Goal: Information Seeking & Learning: Learn about a topic

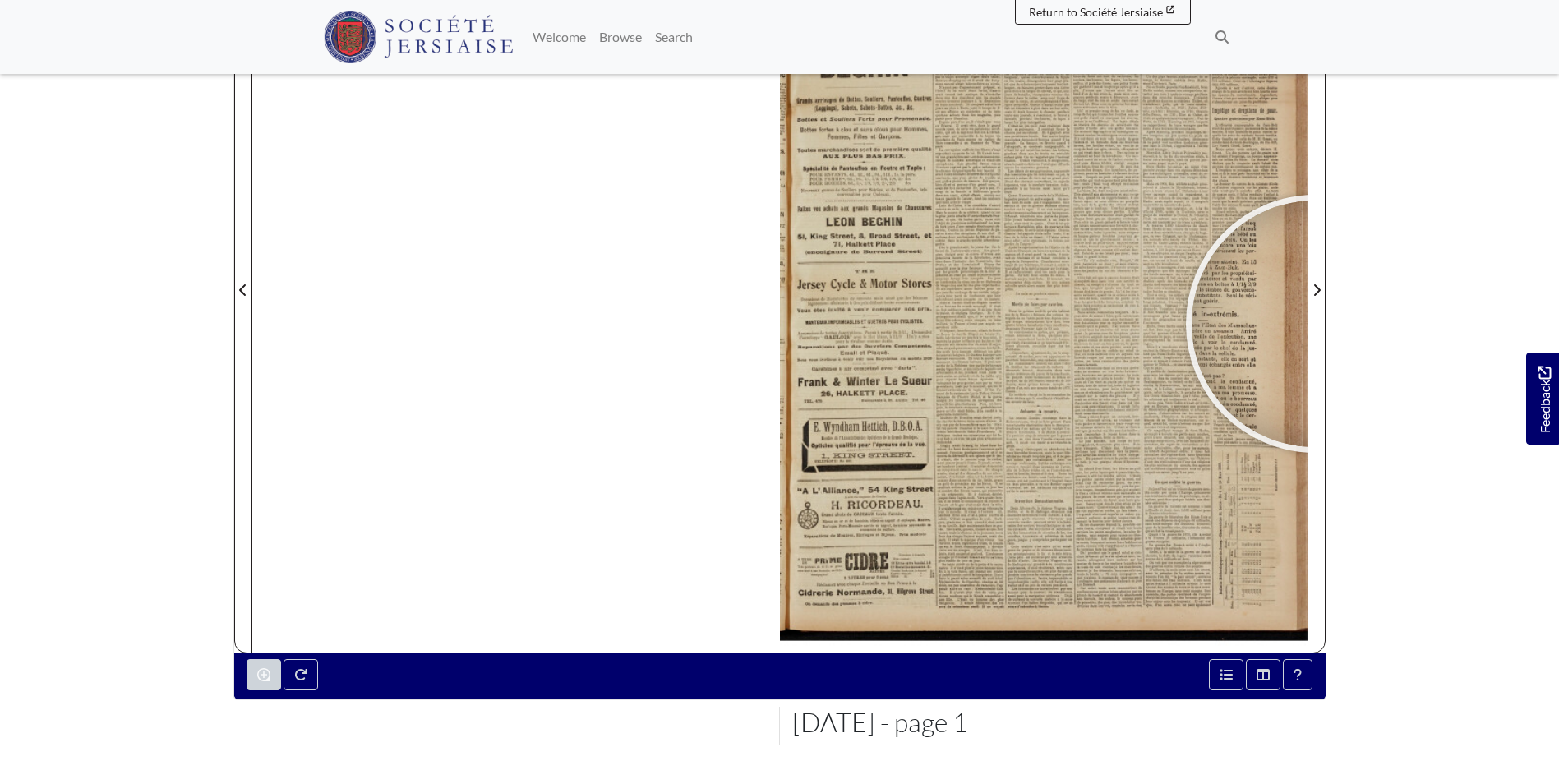
scroll to position [411, 0]
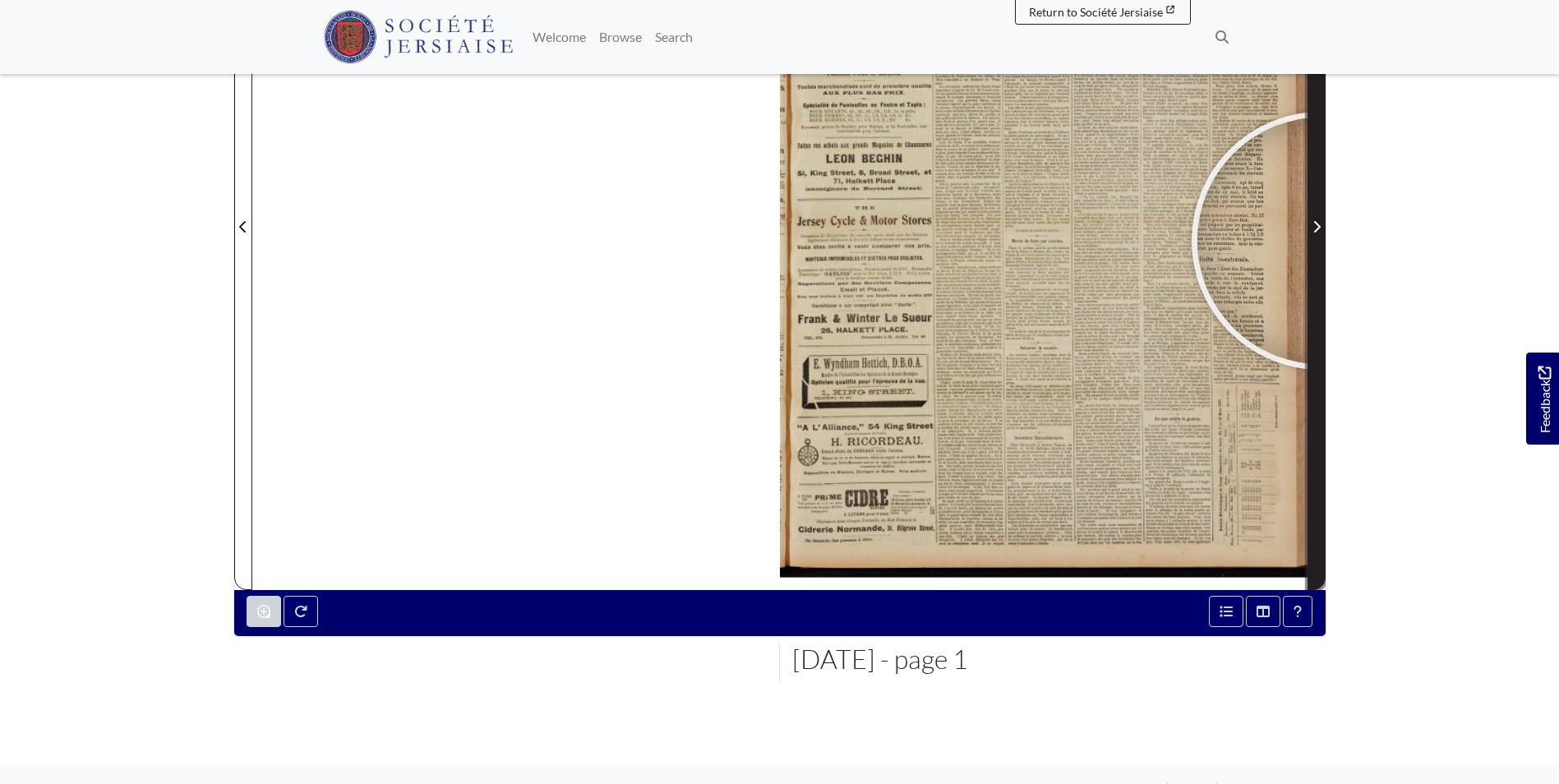
click at [1321, 241] on span "Next Page" at bounding box center [1317, 216] width 17 height 744
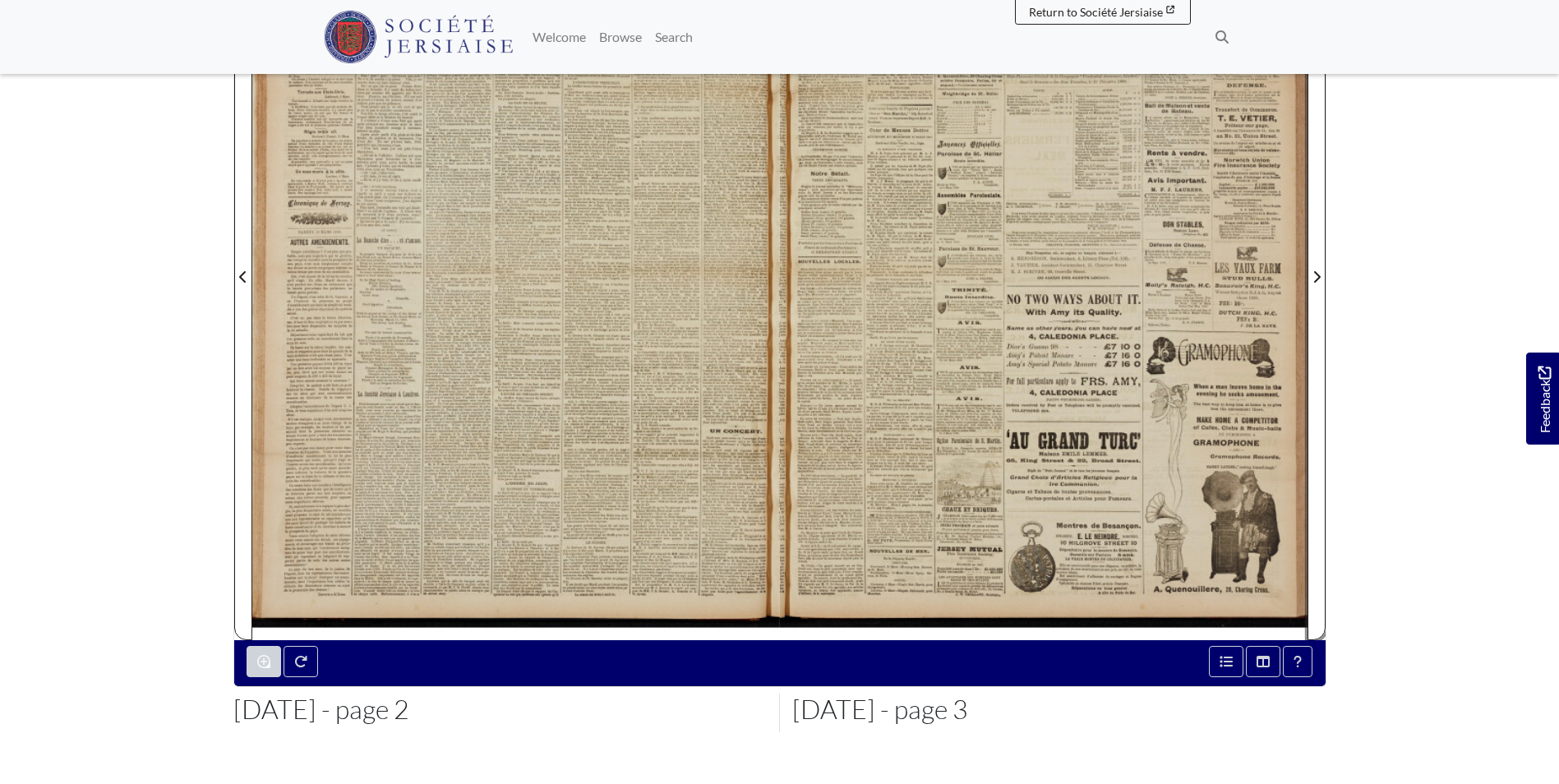
scroll to position [164, 0]
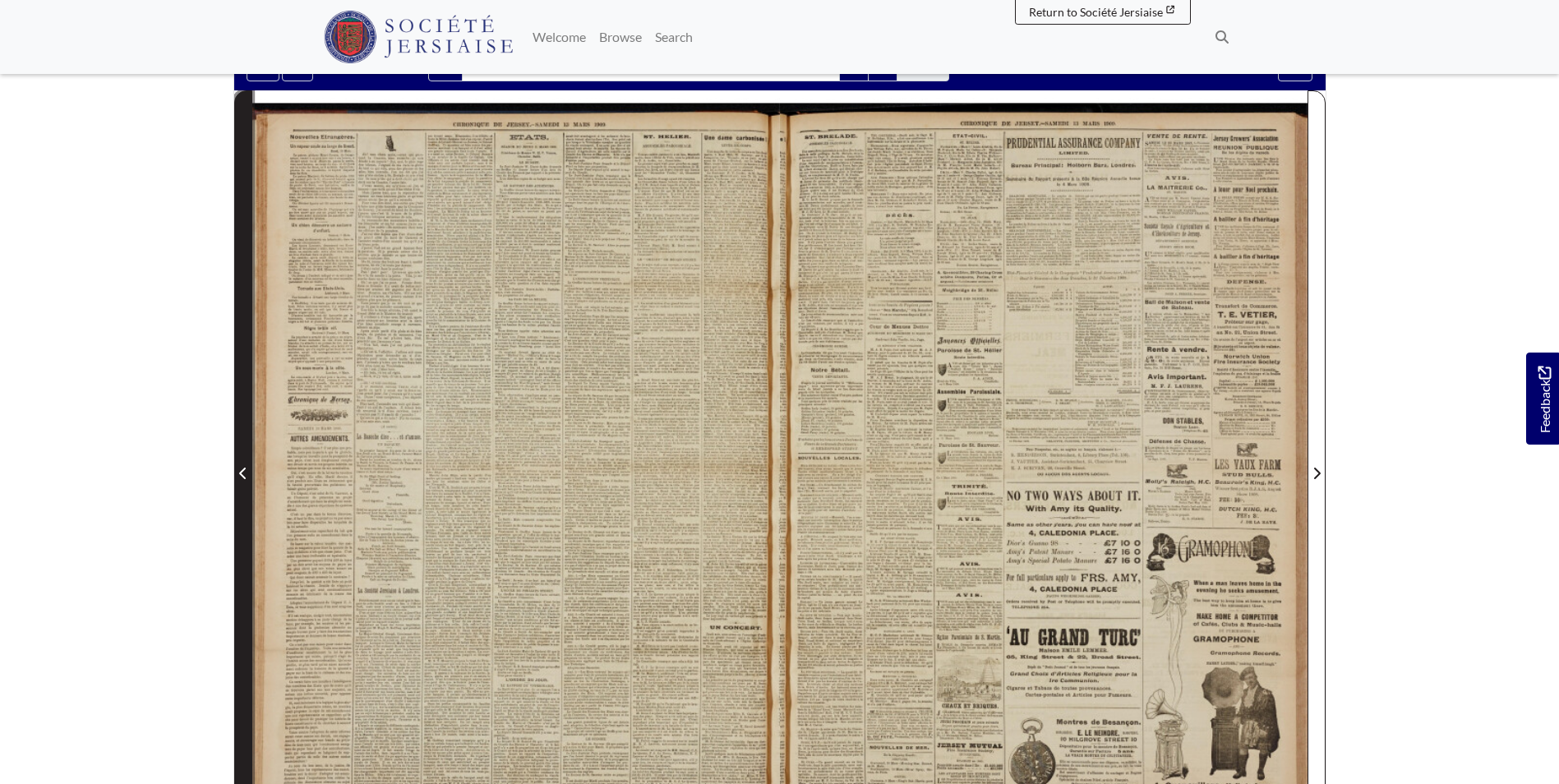
click at [238, 453] on span "Previous Page" at bounding box center [244, 462] width 17 height 744
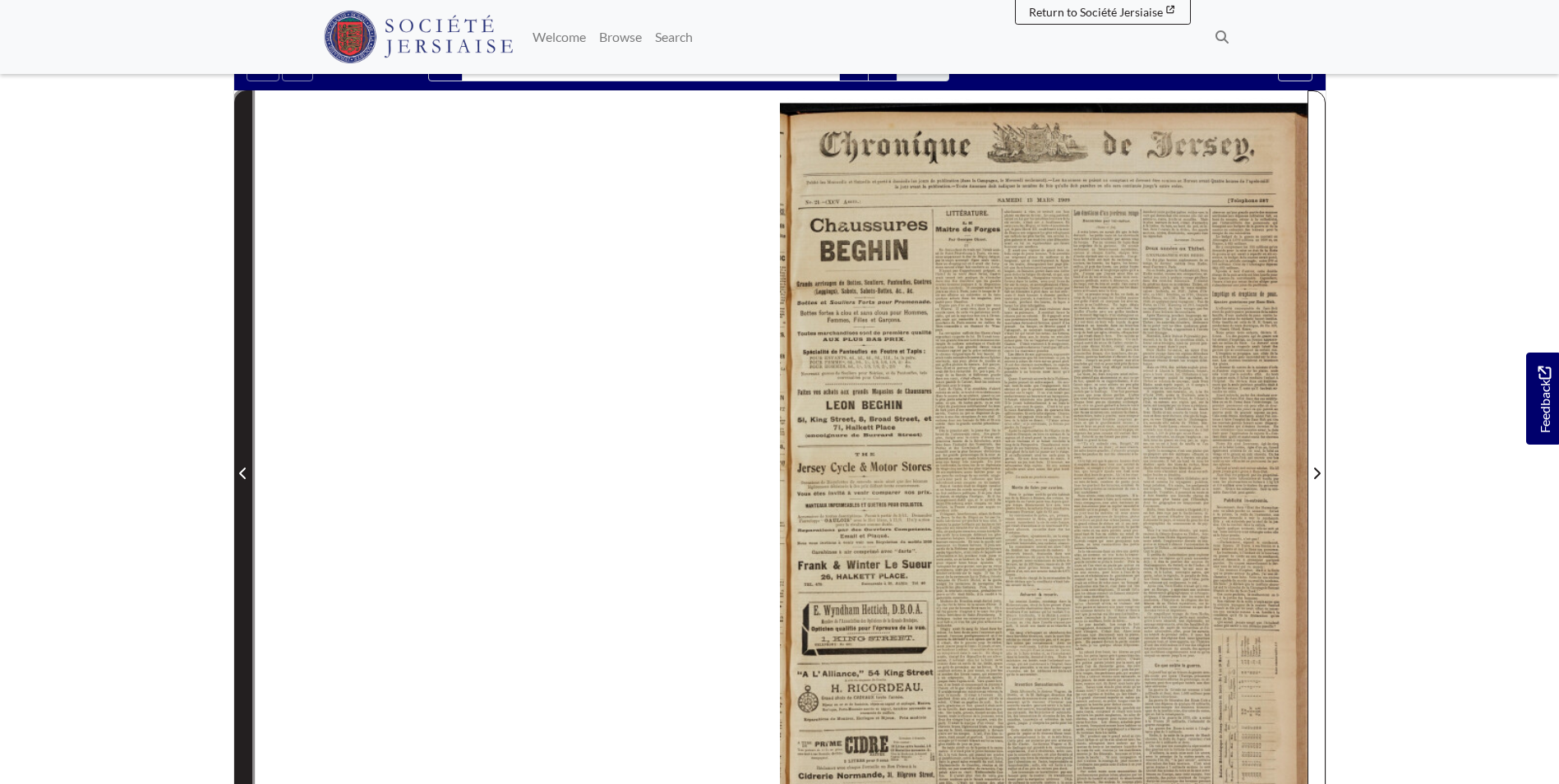
click at [238, 453] on span "Previous Page" at bounding box center [244, 462] width 17 height 744
click at [236, 463] on span "Previous Page" at bounding box center [244, 473] width 17 height 19
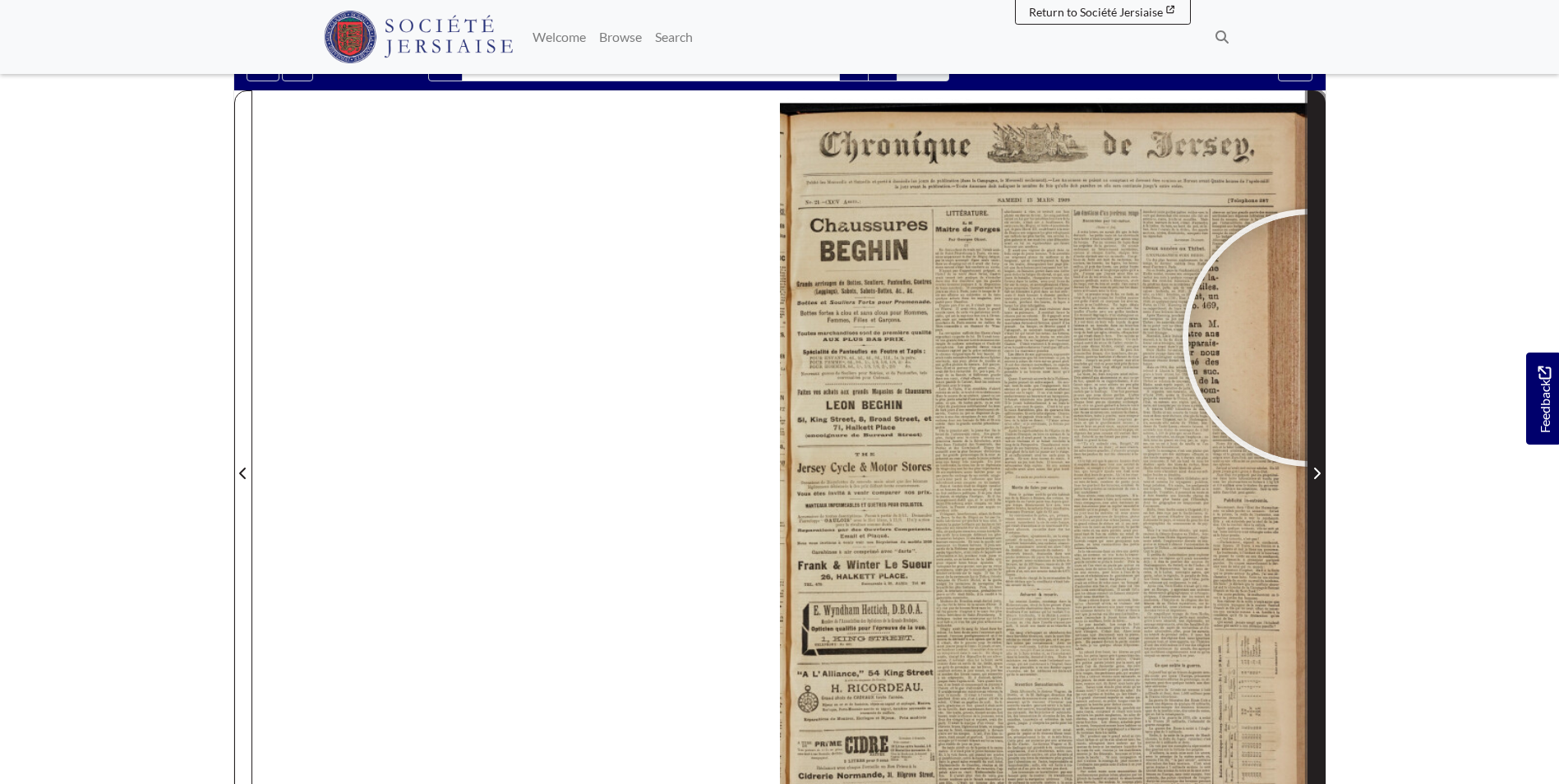
click at [1312, 337] on span "Next Page" at bounding box center [1317, 462] width 17 height 744
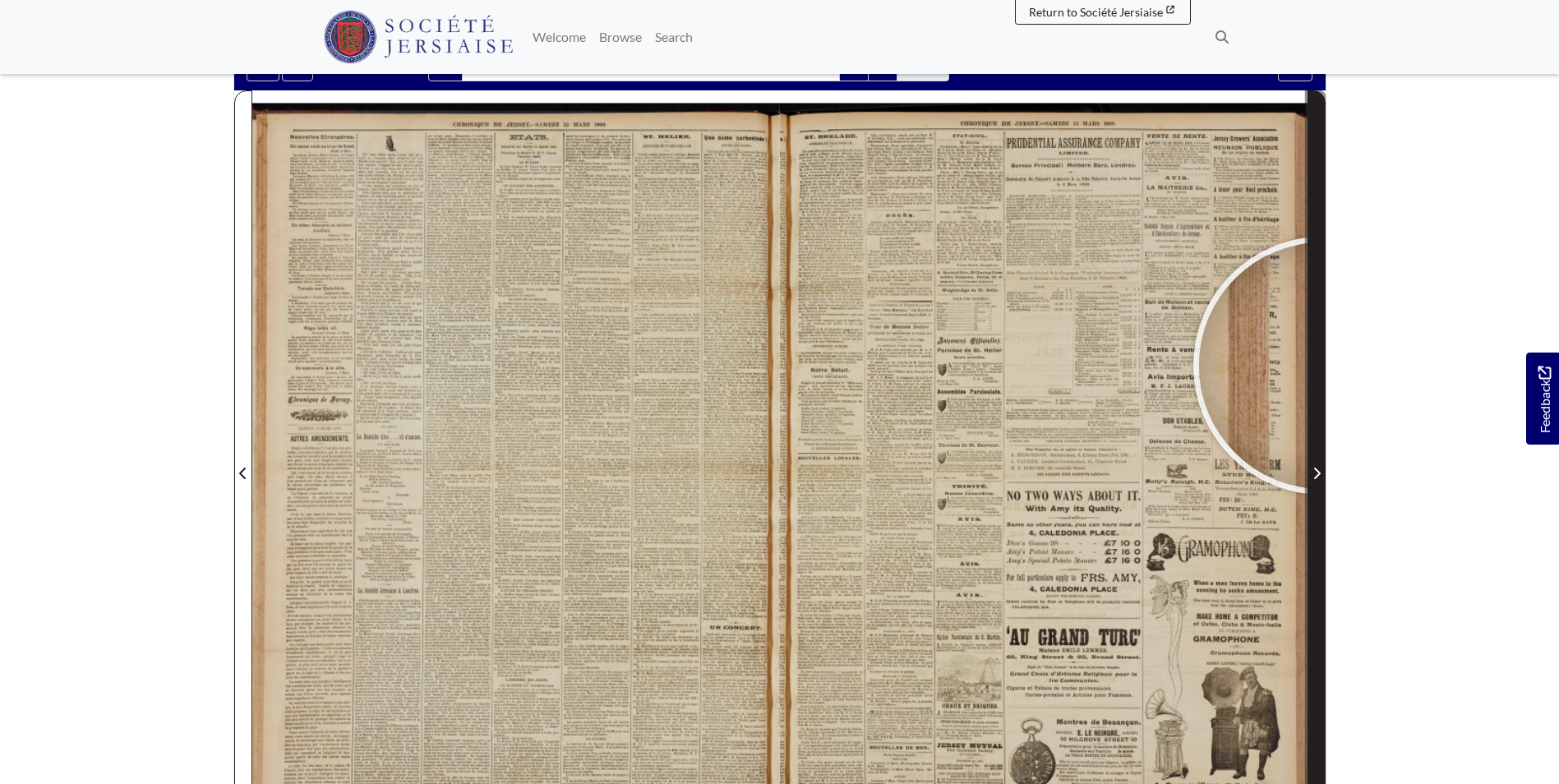
click at [1323, 366] on span "Next Page" at bounding box center [1317, 462] width 17 height 744
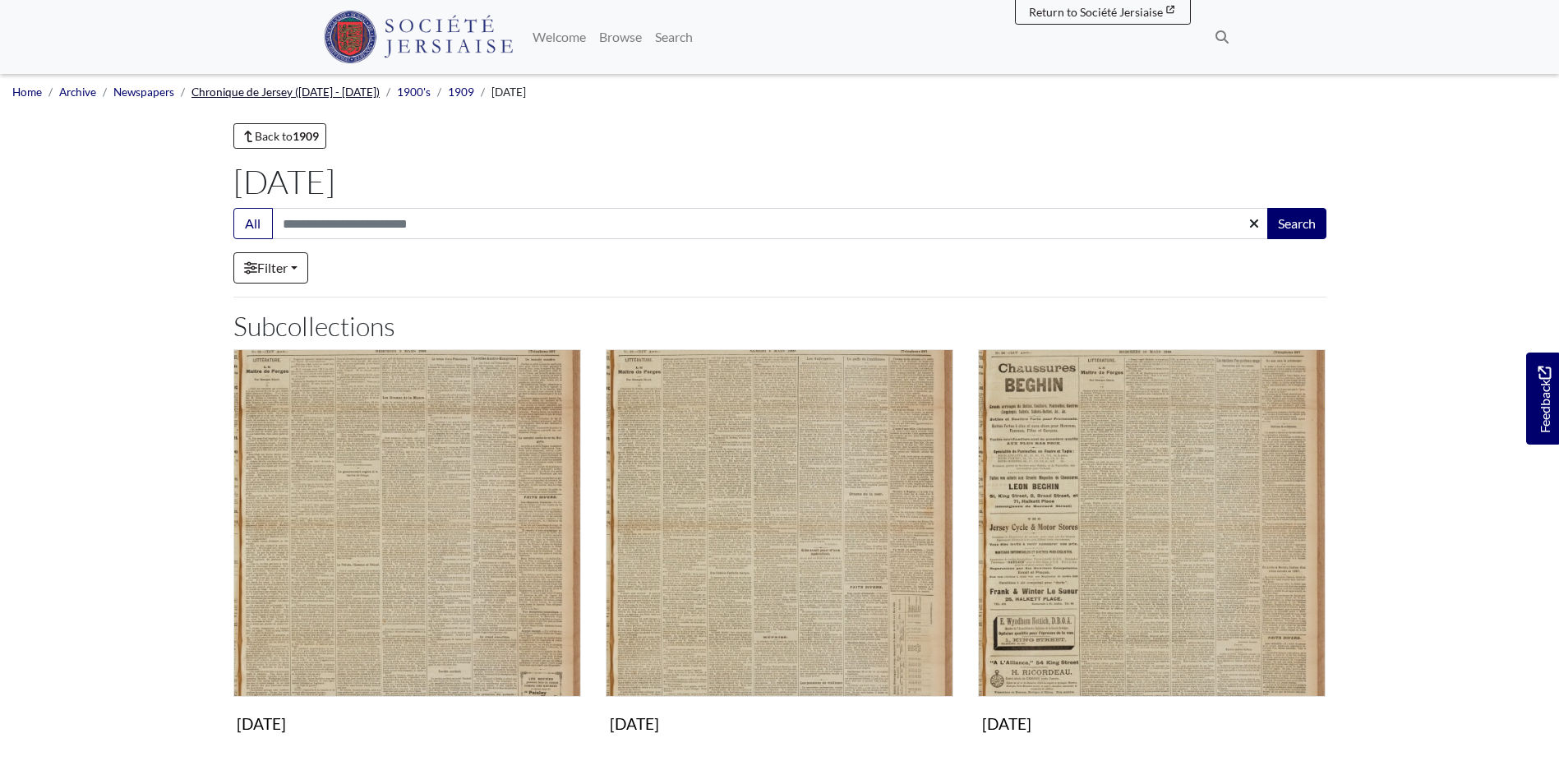
click at [317, 91] on link "Chronique de Jersey ([DATE] - [DATE])" at bounding box center [285, 92] width 188 height 13
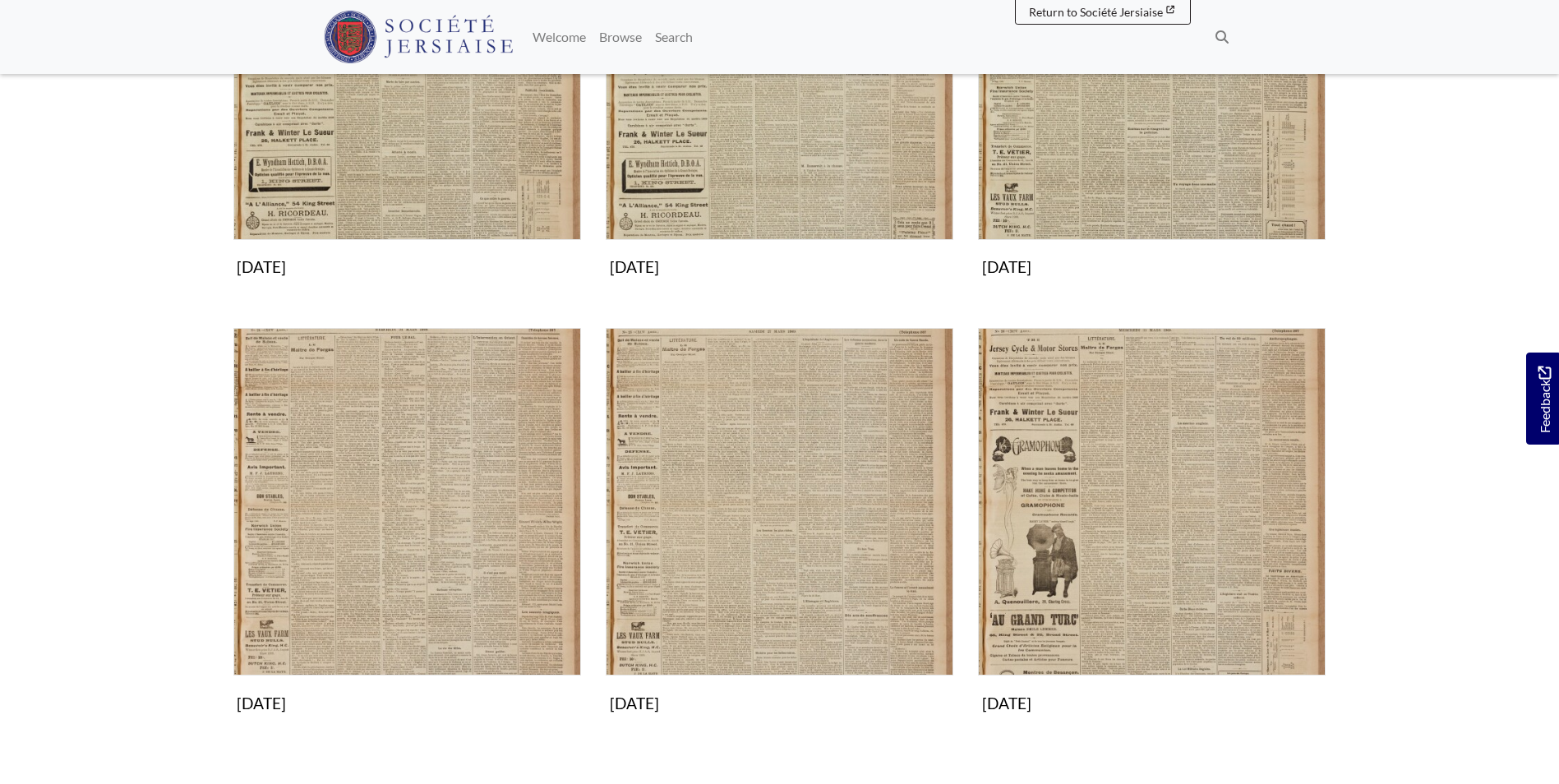
scroll to position [904, 0]
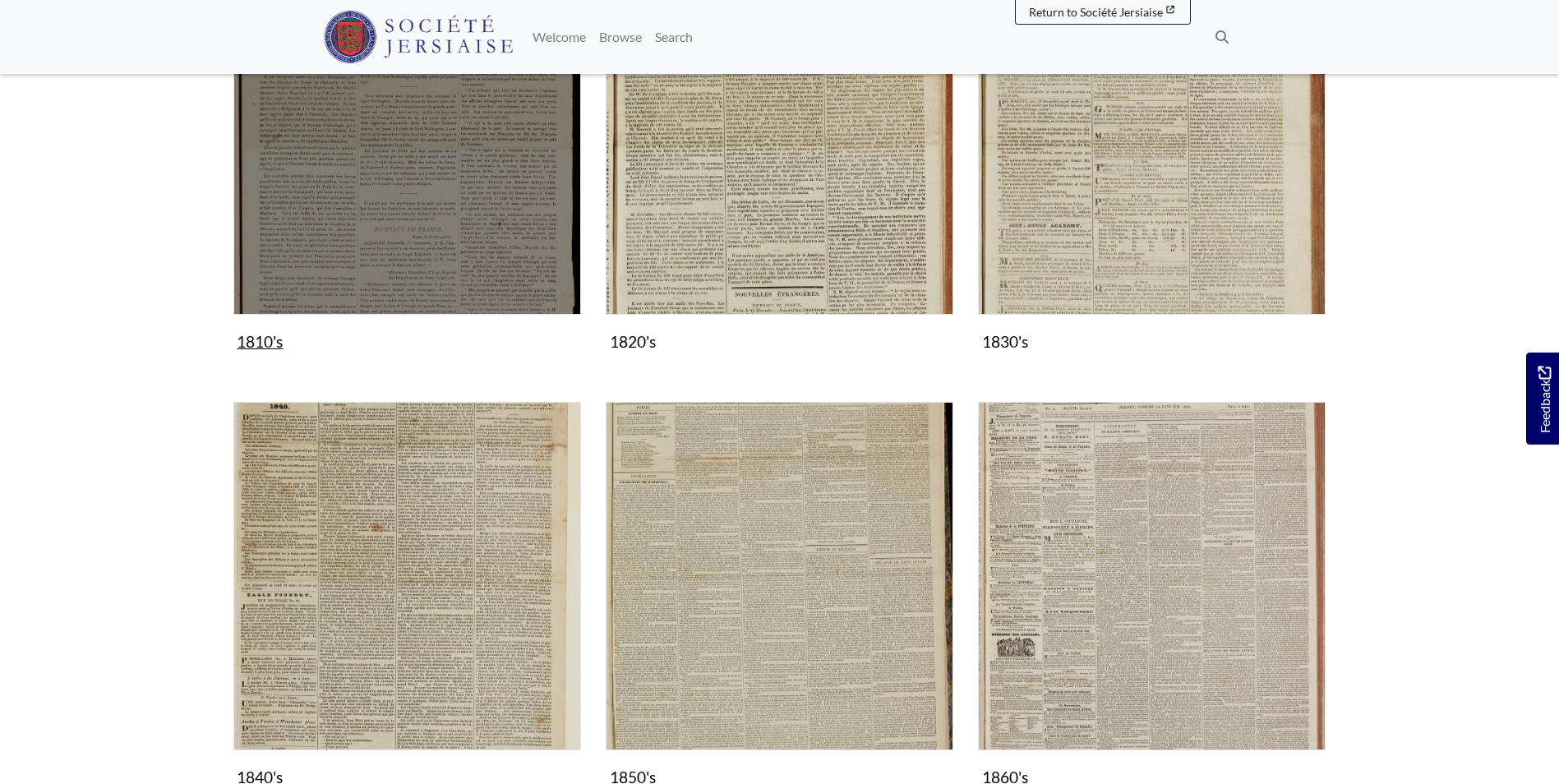
scroll to position [575, 0]
